Goal: Task Accomplishment & Management: Use online tool/utility

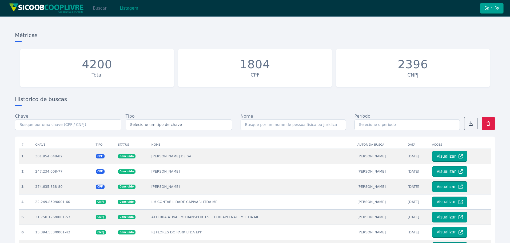
click at [97, 4] on button "Buscar" at bounding box center [99, 8] width 23 height 11
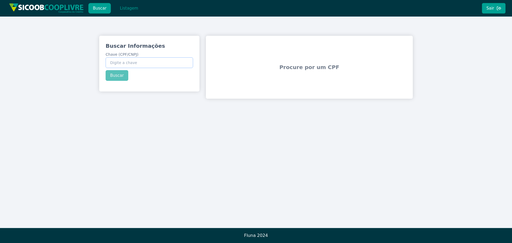
click at [136, 65] on input "Chave (CPF/CNPJ)" at bounding box center [149, 62] width 87 height 11
paste input "56.734.072/0001-17"
click at [115, 75] on div "Buscar Informações Chave (CPF/CNPJ) 56.734.072/0001-17 Buscar" at bounding box center [149, 61] width 100 height 51
click at [111, 75] on button "Buscar" at bounding box center [117, 75] width 23 height 11
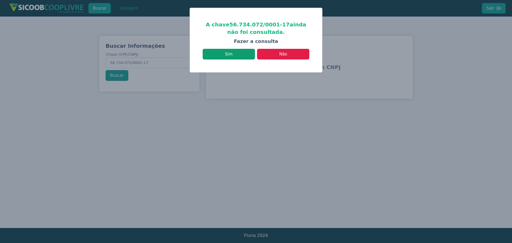
click at [234, 51] on button "Sim" at bounding box center [229, 54] width 52 height 11
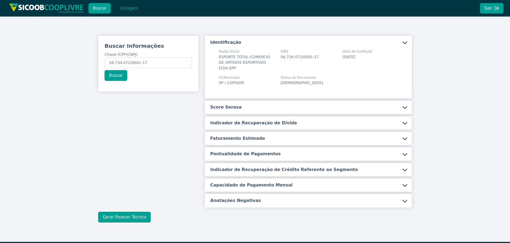
click at [226, 104] on h5 "Score Serasa" at bounding box center [225, 107] width 31 height 6
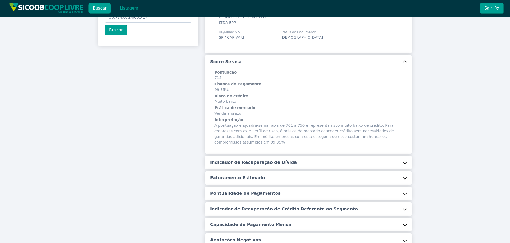
scroll to position [80, 0]
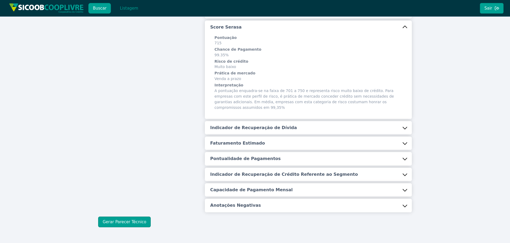
click at [223, 108] on div "Identificação Razão Social ESPORTE TOTAL-COMERCIO DE ARTIGOS ESPORTIVOS LTDA EP…" at bounding box center [308, 84] width 207 height 256
click at [232, 125] on h5 "Indicador de Recuperação de Dívida" at bounding box center [253, 128] width 87 height 6
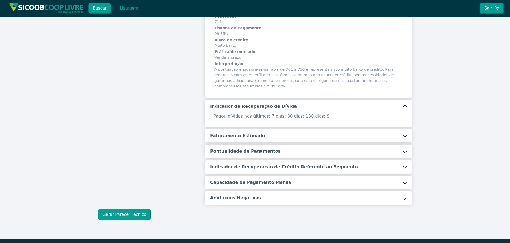
click at [236, 129] on button "Faturamento Estimado" at bounding box center [308, 135] width 207 height 13
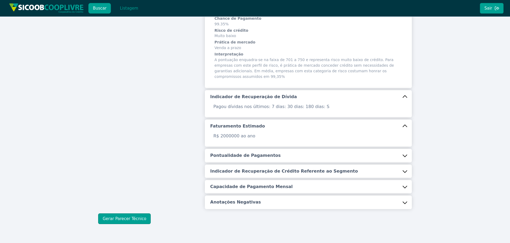
scroll to position [115, 0]
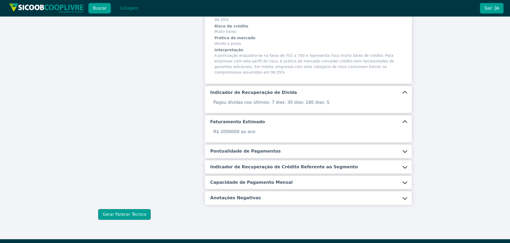
click at [226, 144] on button "Pontualidade de Pagamentos" at bounding box center [308, 150] width 207 height 13
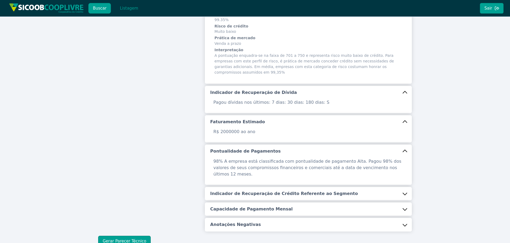
click at [242, 191] on h5 "Indicador de Recuperação de Crédito Referente ao Segmento" at bounding box center [284, 194] width 148 height 6
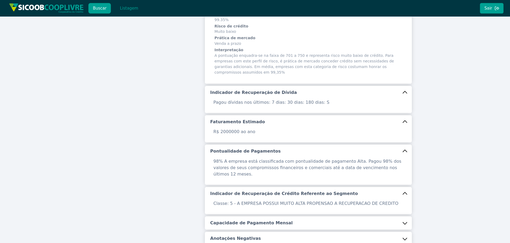
click at [246, 216] on button "Capacidade de Pagamento Mensal" at bounding box center [308, 222] width 207 height 13
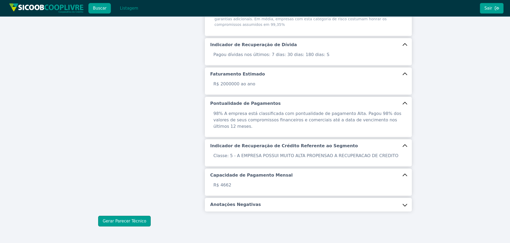
scroll to position [163, 0]
click at [233, 201] on h5 "Anotações Negativas" at bounding box center [235, 204] width 51 height 6
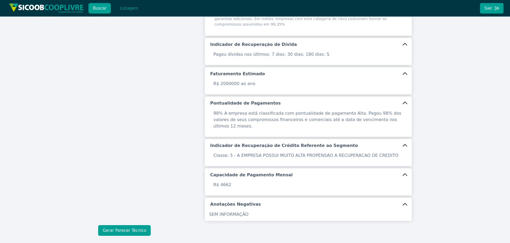
click at [128, 225] on button "Gerar Parecer Técnico" at bounding box center [124, 230] width 53 height 11
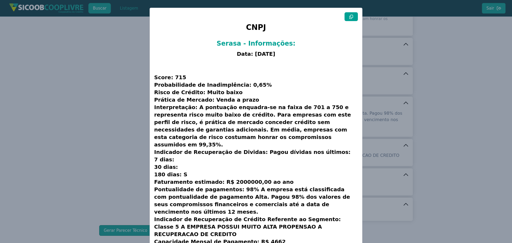
click at [351, 19] on button at bounding box center [350, 16] width 13 height 9
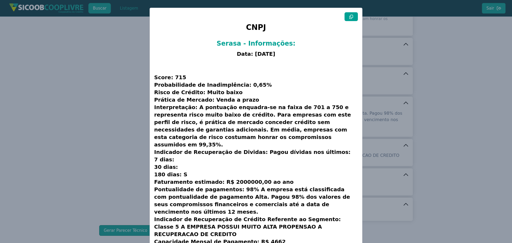
click at [351, 19] on button at bounding box center [350, 16] width 13 height 9
click at [121, 84] on modal-container "CNPJ Serasa - Informações: Data: [DATE] Score: 715 Probabilidade de Inadimplênc…" at bounding box center [256, 121] width 512 height 243
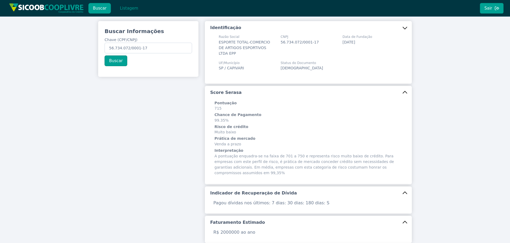
scroll to position [0, 0]
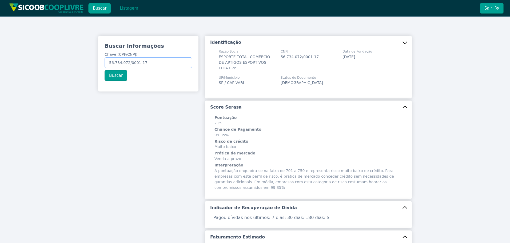
drag, startPoint x: 156, startPoint y: 61, endPoint x: 6, endPoint y: 62, distance: 150.3
click at [7, 63] on div "Buscar Informações Chave (CPF/CNPJ) 56.734.072/0001-17 Buscar Identificação Raz…" at bounding box center [255, 217] width 510 height 401
paste input "328.211.128-23"
type input "328.211.128-23"
click at [112, 79] on button "Buscar" at bounding box center [115, 75] width 23 height 11
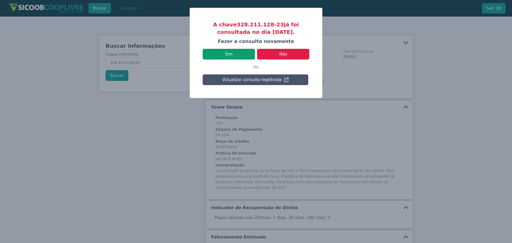
click at [246, 51] on button "Sim" at bounding box center [229, 54] width 52 height 11
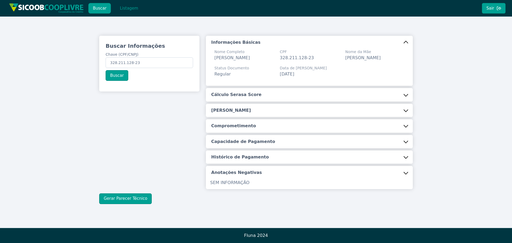
click at [235, 93] on h5 "Cálculo Serasa Score" at bounding box center [236, 95] width 50 height 6
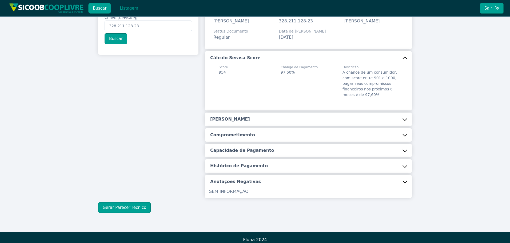
scroll to position [41, 0]
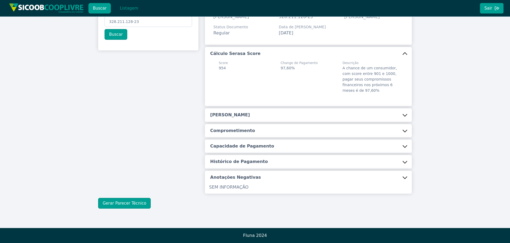
click at [227, 114] on h5 "[PERSON_NAME]" at bounding box center [230, 115] width 40 height 6
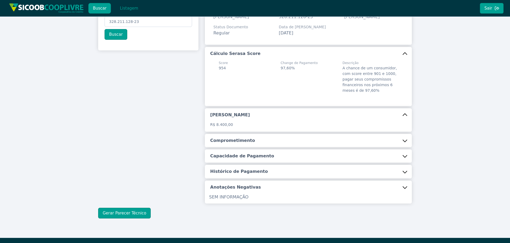
click at [234, 142] on h5 "Comprometimento" at bounding box center [232, 141] width 45 height 6
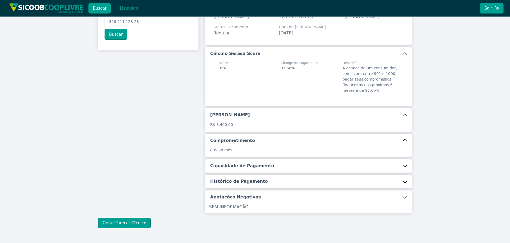
click at [235, 170] on button "Capacidade de Pagamento" at bounding box center [308, 165] width 207 height 13
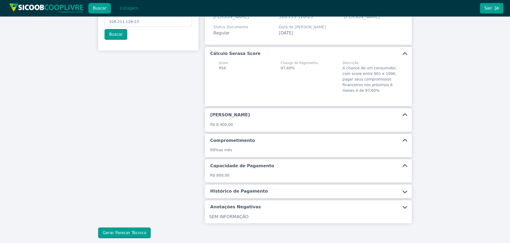
click at [243, 192] on h5 "Histórico de Pagamento" at bounding box center [239, 191] width 58 height 6
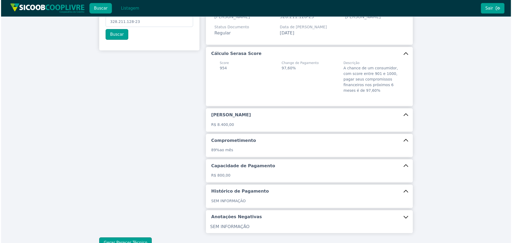
scroll to position [81, 0]
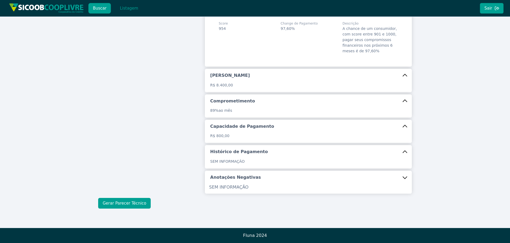
click at [126, 208] on button "Gerar Parecer Técnico" at bounding box center [124, 203] width 53 height 11
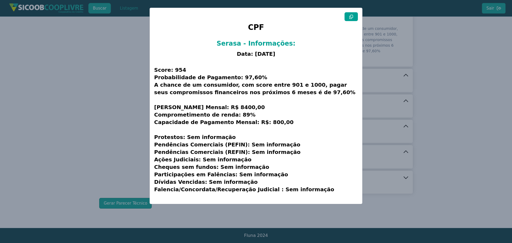
click at [353, 19] on icon at bounding box center [351, 17] width 4 height 4
